Goal: Task Accomplishment & Management: Manage account settings

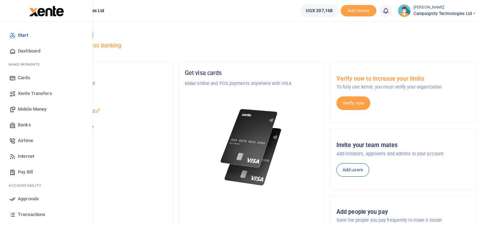
click at [29, 108] on span "Mobile Money" at bounding box center [32, 109] width 29 height 7
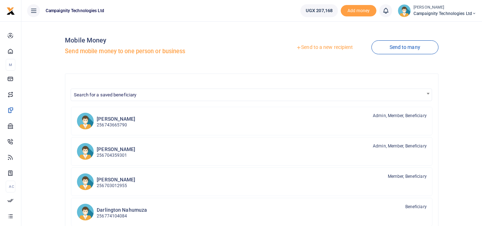
click at [320, 46] on link "Send to a new recipient" at bounding box center [324, 47] width 93 height 13
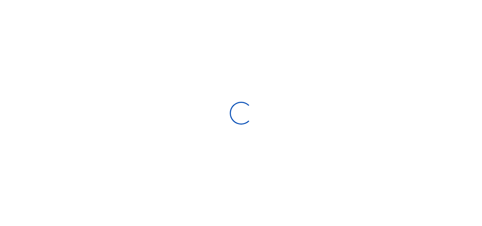
select select
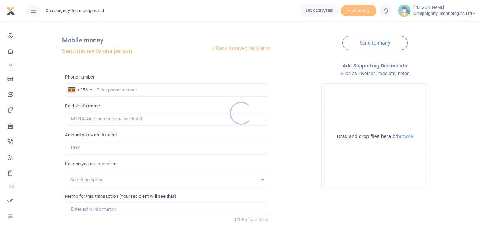
click at [142, 86] on div at bounding box center [241, 113] width 482 height 226
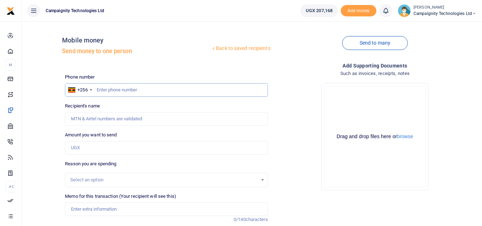
click at [131, 88] on input "text" at bounding box center [166, 90] width 203 height 14
type input "768245610"
type input "Edrine Tasiwuka"
type input "768245610"
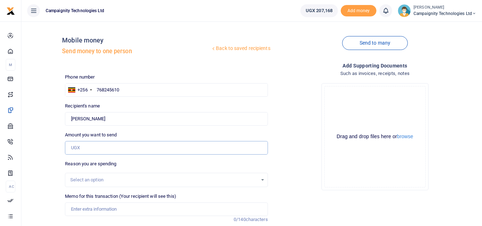
click at [88, 151] on input "Amount you want to send" at bounding box center [166, 148] width 203 height 14
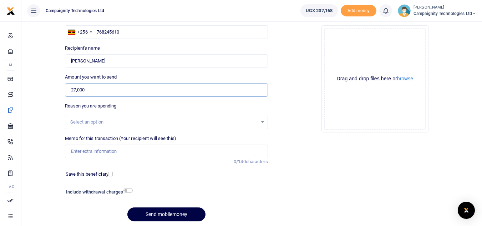
scroll to position [61, 0]
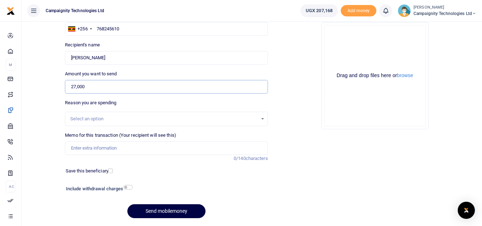
type input "27,000"
click at [173, 141] on input "Memo for this transaction (Your recipient will see this)" at bounding box center [166, 148] width 203 height 14
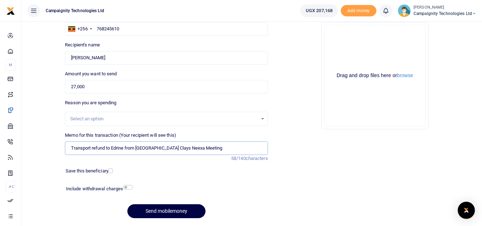
click at [124, 147] on input "Transport refund to Edrine from Uganda Clays Neexa Meeting" at bounding box center [166, 148] width 203 height 14
type input "Transport refund to Edrine to and from Uganda Clays Neexa Meeting"
click at [172, 213] on button "Send mobilemoney" at bounding box center [166, 211] width 78 height 14
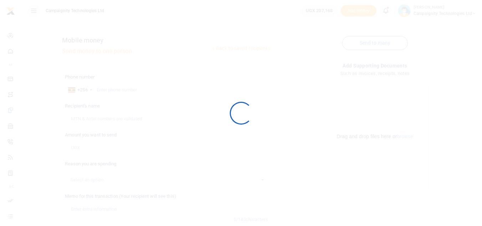
scroll to position [61, 0]
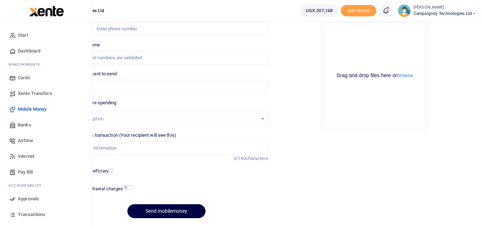
click at [26, 138] on span "Airtime" at bounding box center [25, 140] width 15 height 7
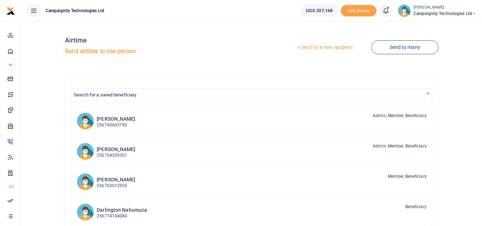
click at [316, 45] on link "Send to a new recipient" at bounding box center [324, 47] width 93 height 13
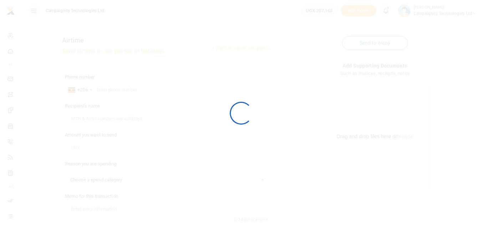
select select
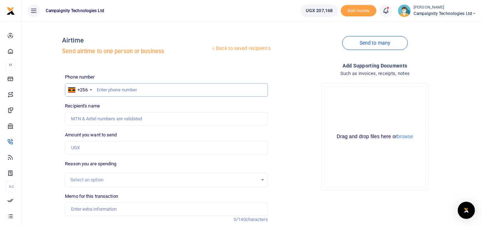
click at [171, 91] on input "text" at bounding box center [166, 90] width 203 height 14
click at [112, 144] on input "Amount you want to send" at bounding box center [166, 148] width 203 height 14
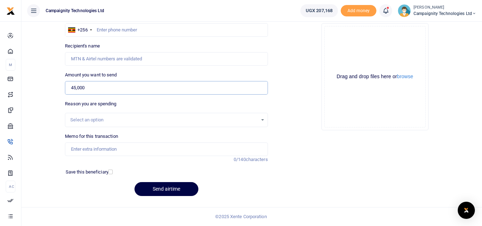
type input "45,000"
click at [152, 148] on input "Memo for this transaction" at bounding box center [166, 149] width 203 height 14
type input "e"
type input "s"
click at [162, 28] on input "text" at bounding box center [166, 30] width 203 height 14
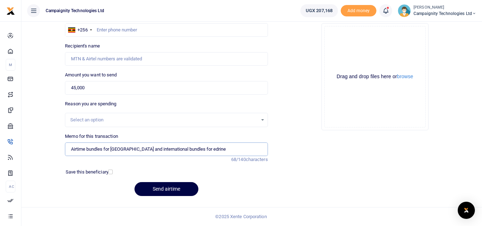
click at [218, 143] on input "Airtime bundles for [GEOGRAPHIC_DATA] and international bundles for edrine" at bounding box center [166, 149] width 203 height 14
type input "Airtime bundles for [GEOGRAPHIC_DATA] and international bundles for neexa sales"
click at [165, 28] on input "text" at bounding box center [166, 30] width 203 height 14
type input "707444474"
type input "Ethan Bampeire"
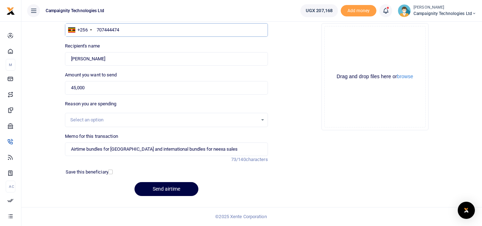
type input "707444474"
click at [235, 150] on input "Airtime bundles for east africa and international bundles for neexa sales" at bounding box center [166, 149] width 203 height 14
click at [179, 188] on button "Send airtime" at bounding box center [166, 189] width 64 height 14
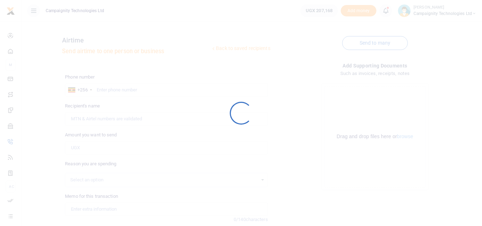
scroll to position [60, 0]
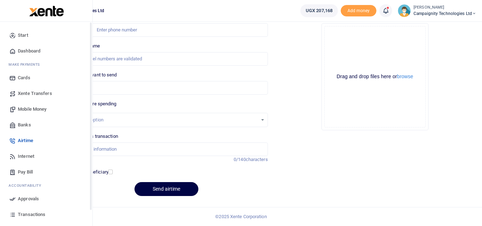
click at [14, 199] on icon at bounding box center [12, 198] width 6 height 6
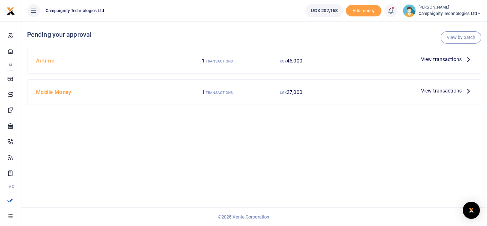
click at [445, 93] on span "View transactions" at bounding box center [441, 91] width 41 height 8
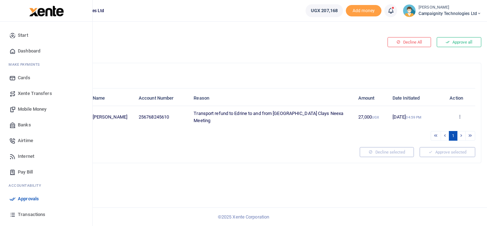
click at [26, 197] on span "Approvals" at bounding box center [28, 198] width 21 height 7
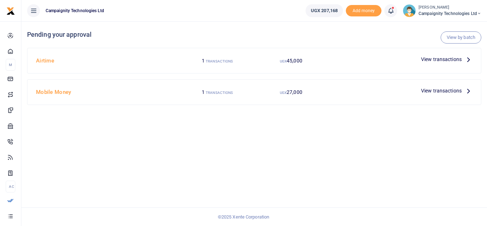
click at [438, 91] on span "View transactions" at bounding box center [441, 91] width 41 height 8
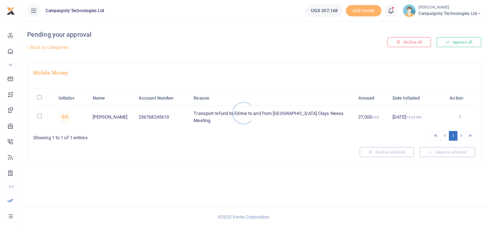
click at [455, 46] on div at bounding box center [243, 113] width 487 height 226
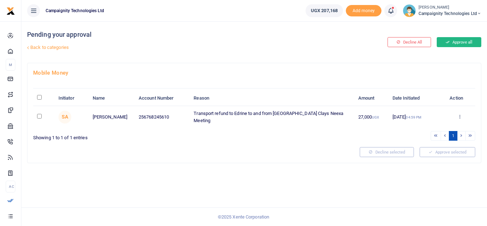
click at [453, 44] on button "Approve all" at bounding box center [459, 42] width 45 height 10
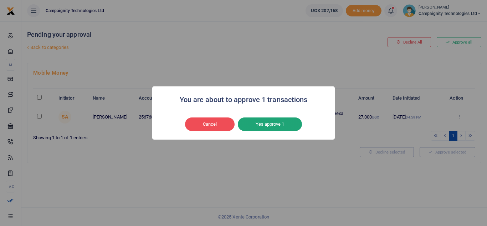
click at [281, 125] on button "Yes approve 1" at bounding box center [270, 124] width 64 height 14
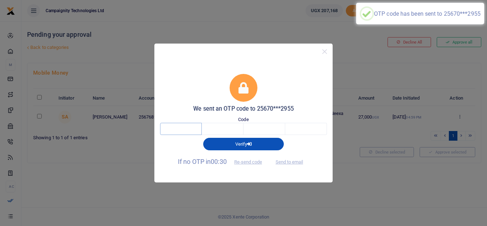
click at [191, 127] on input "text" at bounding box center [181, 129] width 42 height 12
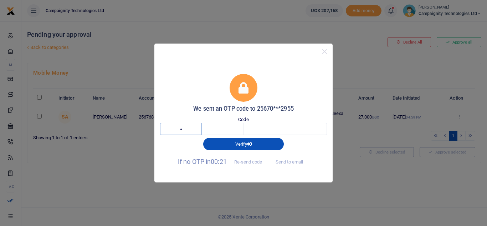
type input "4"
type input "9"
type input "8"
type input "2"
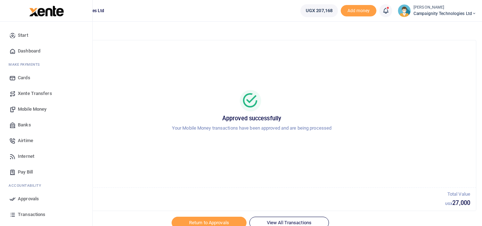
click at [35, 195] on link "Approvals" at bounding box center [46, 199] width 81 height 16
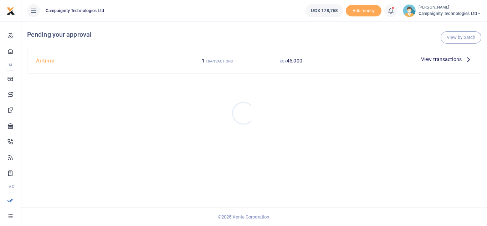
click at [444, 57] on div at bounding box center [243, 113] width 487 height 226
click at [449, 60] on span "View transactions" at bounding box center [441, 59] width 41 height 8
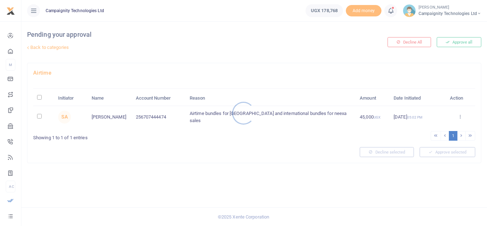
click at [455, 43] on div at bounding box center [243, 113] width 487 height 226
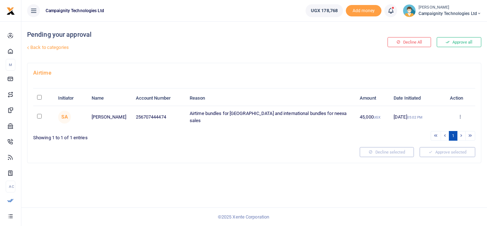
click at [455, 43] on button "Approve all" at bounding box center [459, 42] width 45 height 10
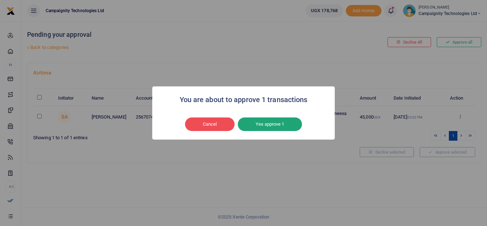
click at [259, 124] on button "Yes approve 1" at bounding box center [270, 124] width 64 height 14
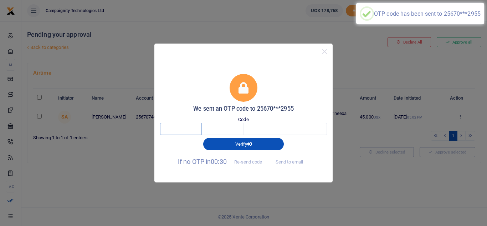
click at [182, 131] on input "text" at bounding box center [181, 129] width 42 height 12
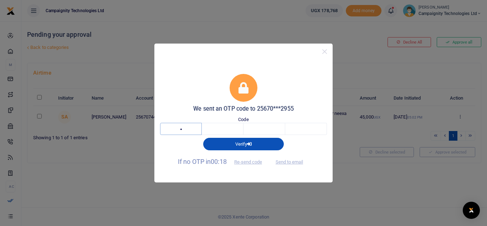
type input "3"
type input "4"
type input "3"
type input "6"
